Goal: Check status: Check status

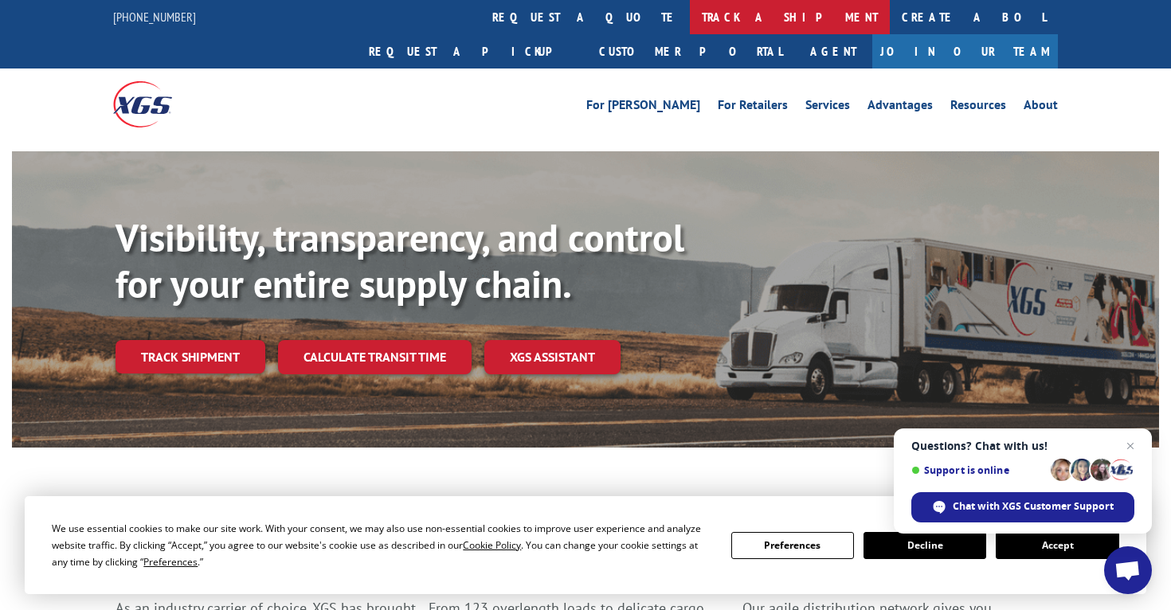
click at [690, 20] on link "track a shipment" at bounding box center [790, 17] width 200 height 34
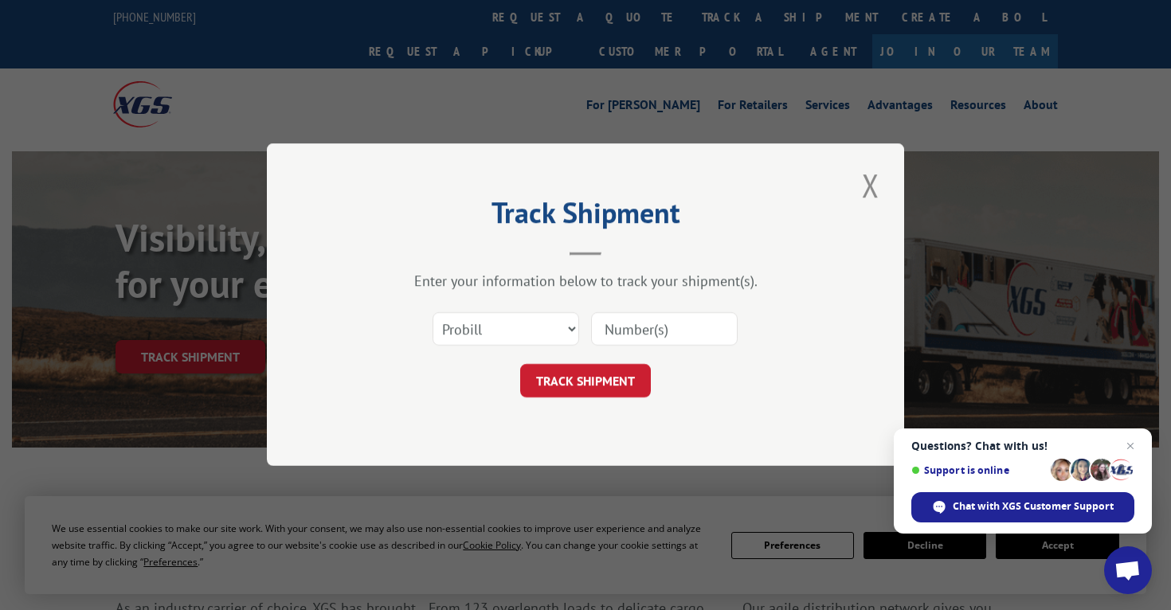
click at [639, 338] on input at bounding box center [664, 329] width 147 height 33
paste input "17401796"
type input "17401796"
click at [585, 381] on button "TRACK SHIPMENT" at bounding box center [585, 381] width 131 height 33
